Goal: Check status: Check status

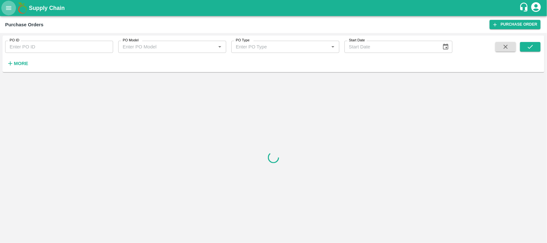
click at [8, 5] on icon "open drawer" at bounding box center [8, 7] width 7 height 7
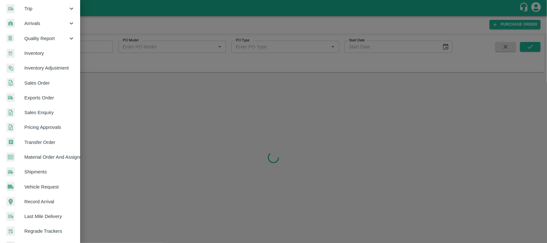
scroll to position [121, 0]
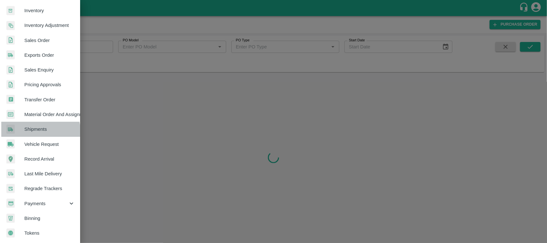
click at [37, 130] on span "Shipments" at bounding box center [49, 129] width 51 height 7
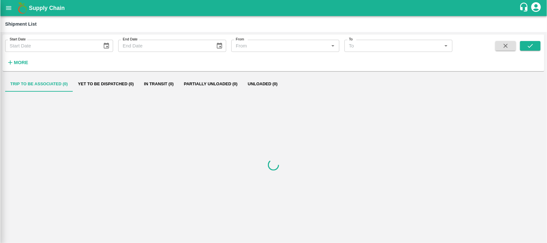
scroll to position [119, 0]
click at [28, 60] on strong "More" at bounding box center [21, 62] width 14 height 5
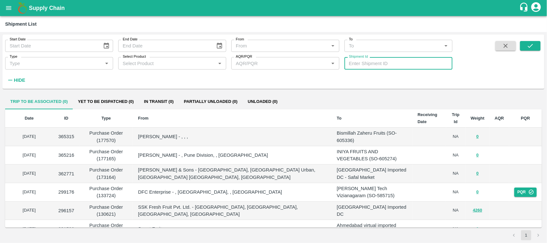
click at [393, 66] on input "Shipment Id" at bounding box center [398, 63] width 108 height 12
type input "340261"
click at [532, 46] on icon "submit" at bounding box center [529, 45] width 7 height 7
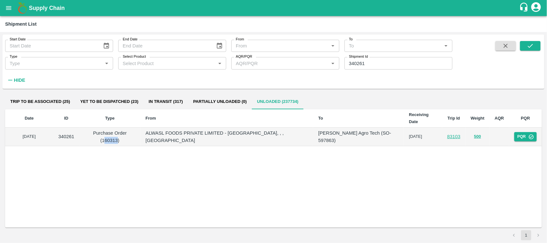
drag, startPoint x: 142, startPoint y: 127, endPoint x: 128, endPoint y: 129, distance: 14.1
click at [128, 129] on p "Purchase Order (160313)" at bounding box center [110, 136] width 51 height 14
copy p "160313"
click at [8, 14] on button "open drawer" at bounding box center [8, 8] width 15 height 15
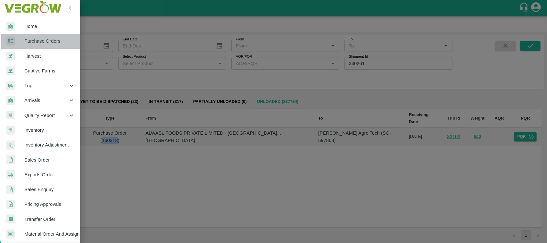
click at [44, 41] on span "Purchase Orders" at bounding box center [49, 40] width 51 height 7
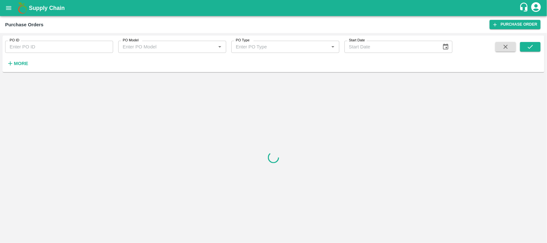
click at [47, 43] on input "PO ID" at bounding box center [59, 47] width 108 height 12
paste input "160313"
click at [530, 50] on button "submit" at bounding box center [530, 47] width 20 height 10
click at [528, 39] on div "PO ID 160313 PO ID PO Model PO Model   * PO Type PO Type   * Start Date Start D…" at bounding box center [273, 53] width 541 height 31
click at [529, 44] on icon "submit" at bounding box center [529, 46] width 7 height 7
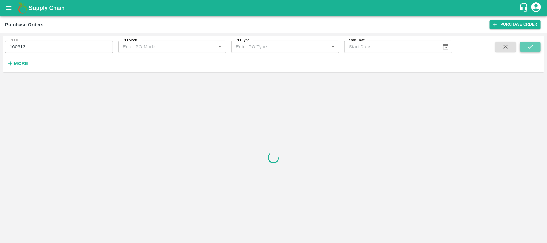
click at [529, 44] on icon "submit" at bounding box center [529, 46] width 7 height 7
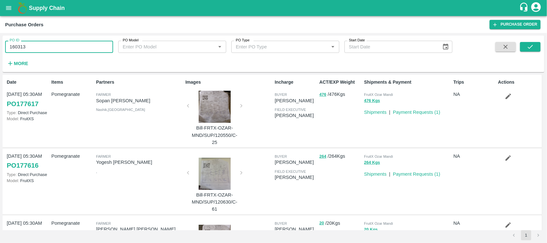
click at [27, 45] on input "160313" at bounding box center [59, 47] width 108 height 12
click at [524, 48] on button "submit" at bounding box center [530, 47] width 20 height 10
click at [30, 47] on input "160313" at bounding box center [59, 47] width 108 height 12
drag, startPoint x: 32, startPoint y: 43, endPoint x: 0, endPoint y: 67, distance: 40.4
click at [0, 67] on div "PO ID 160313 PO ID PO Model PO Model   * PO Type PO Type   * Start Date Start D…" at bounding box center [273, 138] width 547 height 210
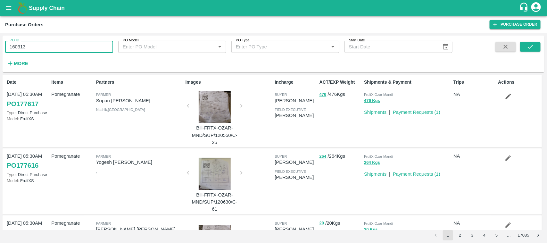
type input "160313"
paste input "text"
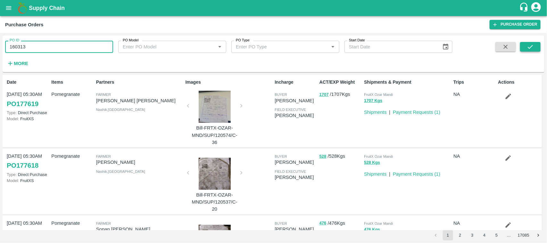
click at [529, 49] on icon "submit" at bounding box center [529, 46] width 7 height 7
click at [35, 47] on input "160313" at bounding box center [59, 47] width 108 height 12
type input "160313"
click at [532, 44] on icon "submit" at bounding box center [529, 46] width 7 height 7
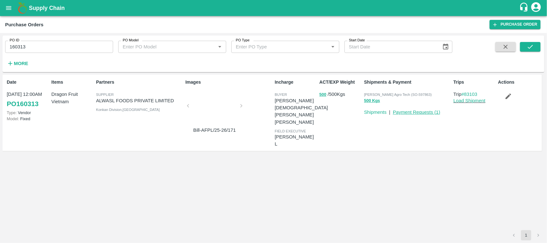
click at [413, 113] on link "Payment Requests ( 1 )" at bounding box center [416, 112] width 47 height 5
